Goal: Task Accomplishment & Management: Manage account settings

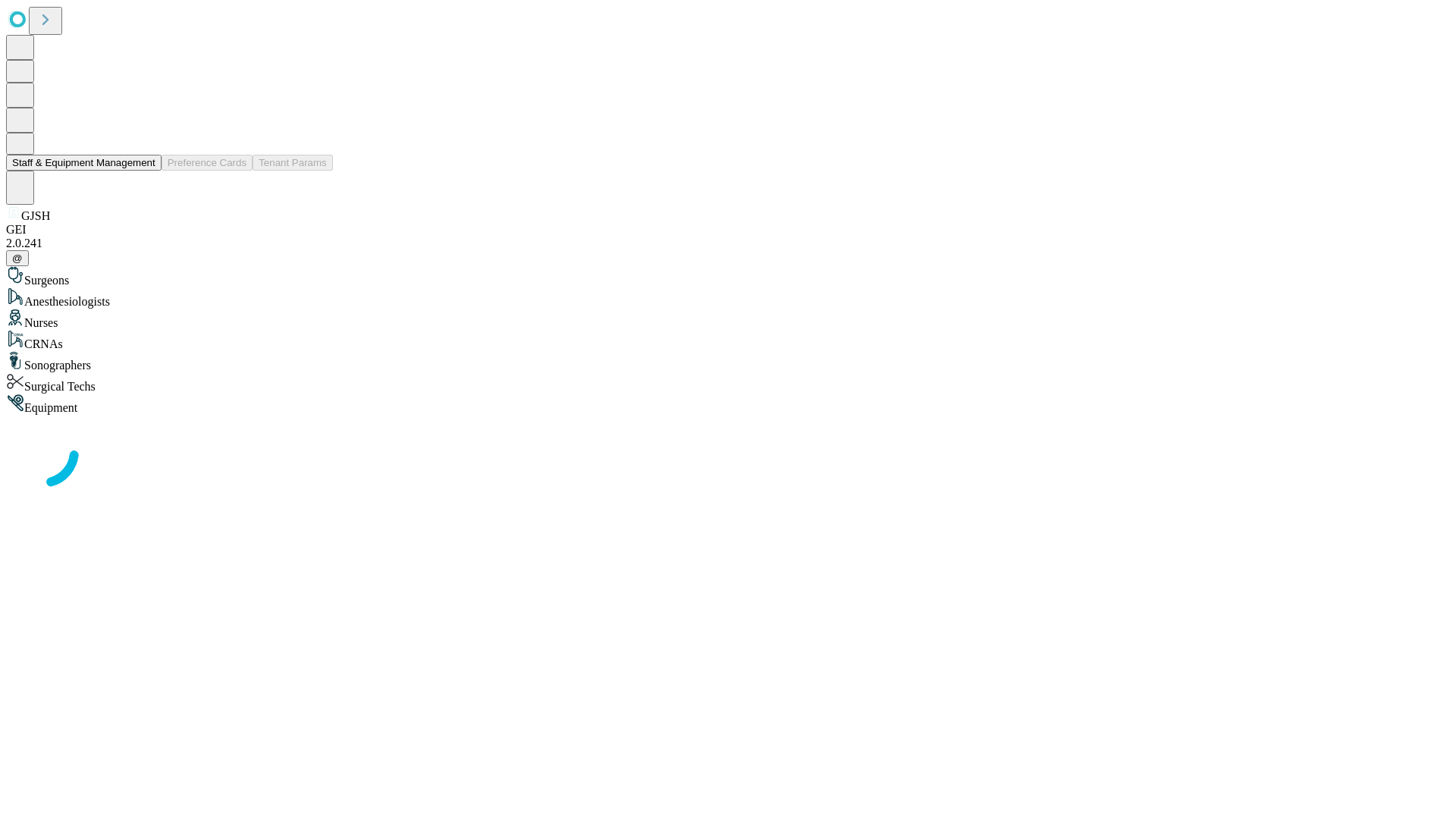
click at [145, 170] on button "Staff & Equipment Management" at bounding box center [83, 162] width 156 height 16
